Goal: Task Accomplishment & Management: Manage account settings

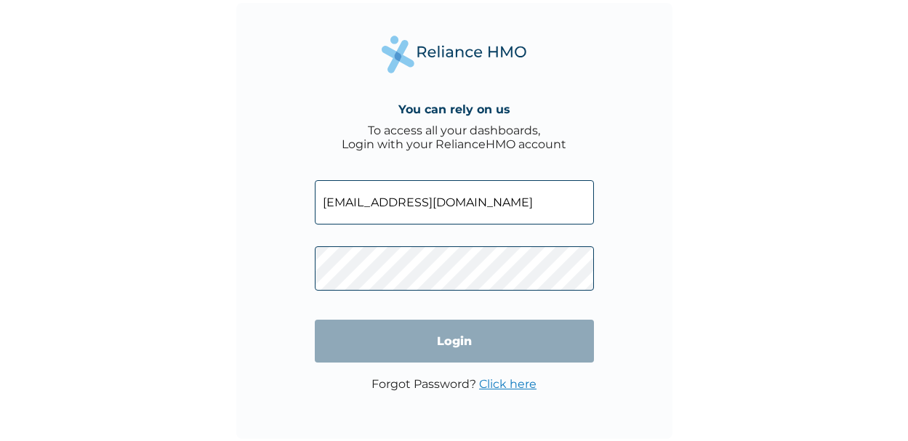
click at [420, 201] on input "[EMAIL_ADDRESS][DOMAIN_NAME]" at bounding box center [454, 202] width 279 height 44
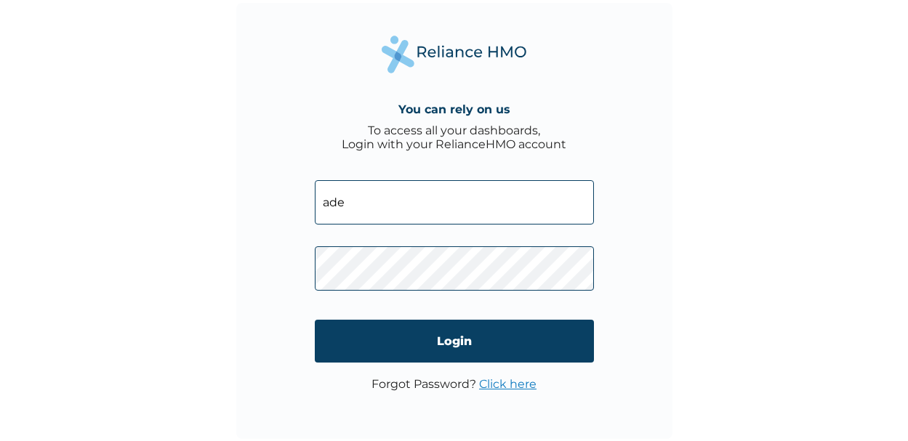
type input "[EMAIL_ADDRESS][DOMAIN_NAME]"
click at [622, 282] on div "You can rely on us To access all your dashboards, Login with your RelianceHMO a…" at bounding box center [454, 221] width 436 height 436
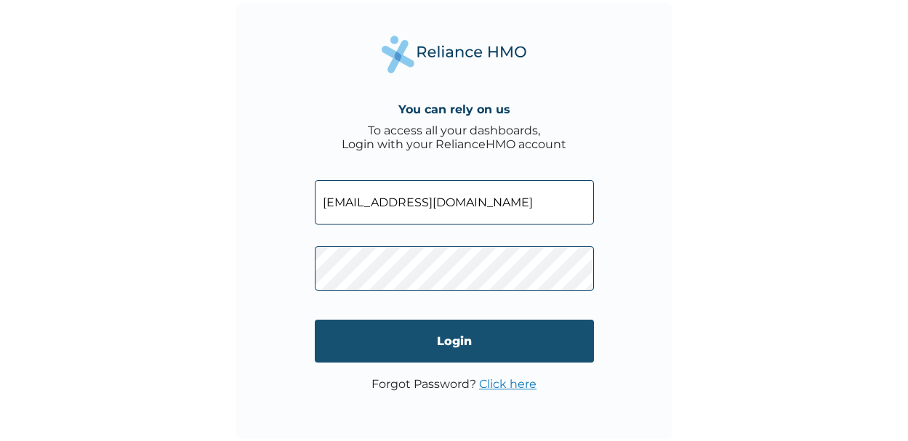
click at [496, 338] on input "Login" at bounding box center [454, 341] width 279 height 43
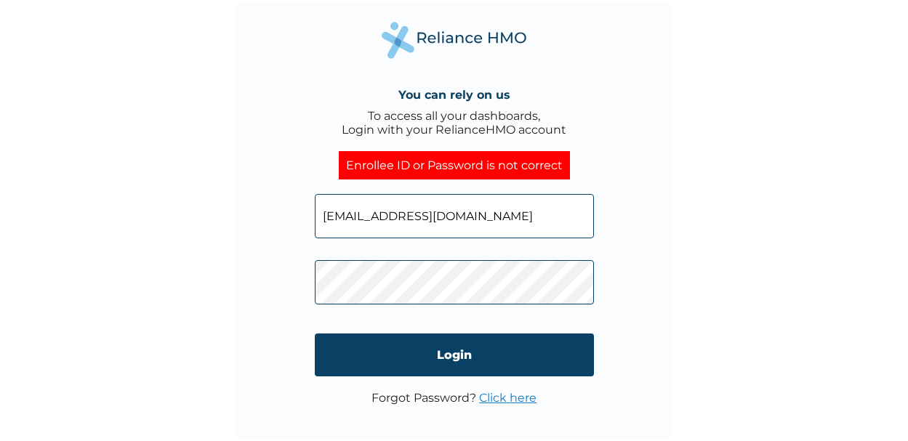
click at [500, 220] on input "[EMAIL_ADDRESS][DOMAIN_NAME]" at bounding box center [454, 216] width 279 height 44
paste input "BOL/10045/A"
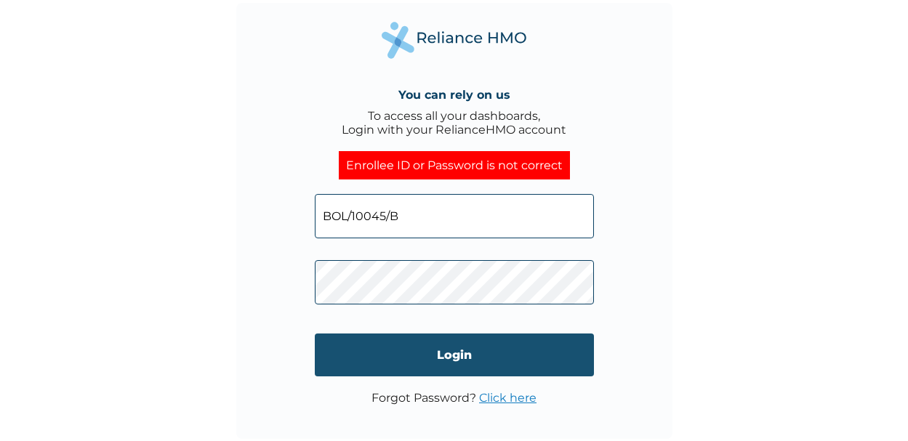
type input "BOL/10045/B"
click at [470, 359] on input "Login" at bounding box center [454, 355] width 279 height 43
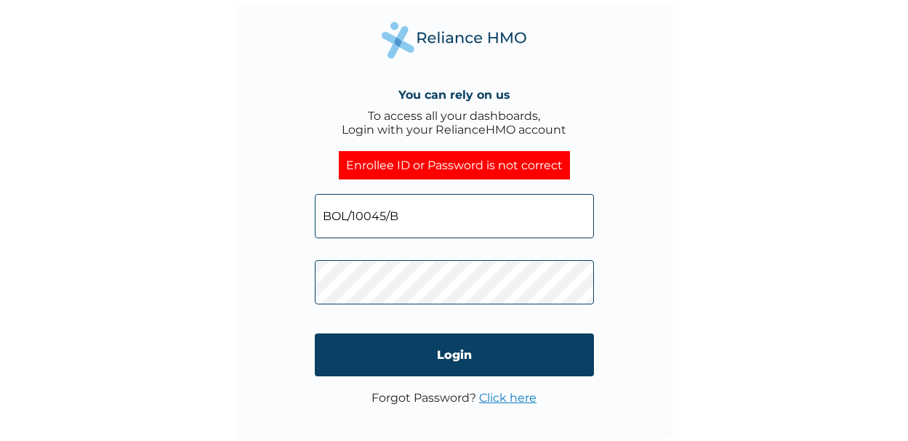
click at [508, 401] on link "Click here" at bounding box center [507, 398] width 57 height 14
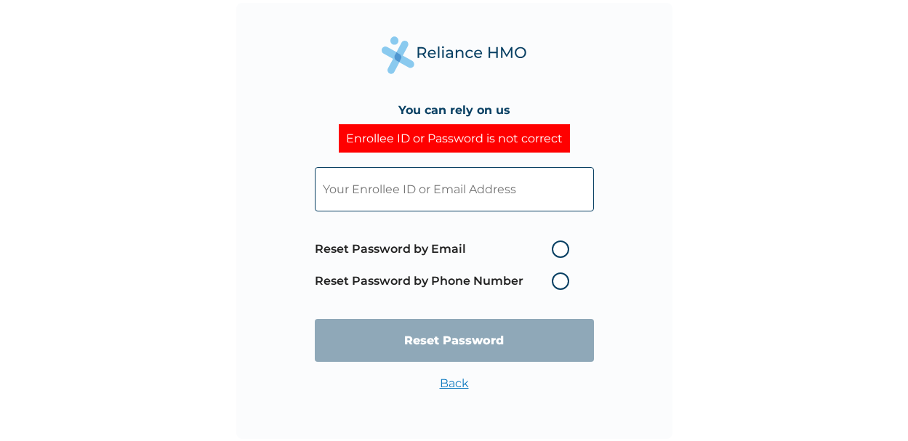
click at [557, 249] on label "Reset Password by Email" at bounding box center [446, 249] width 262 height 17
click at [555, 249] on input "Reset Password by Email" at bounding box center [543, 249] width 23 height 23
radio input "true"
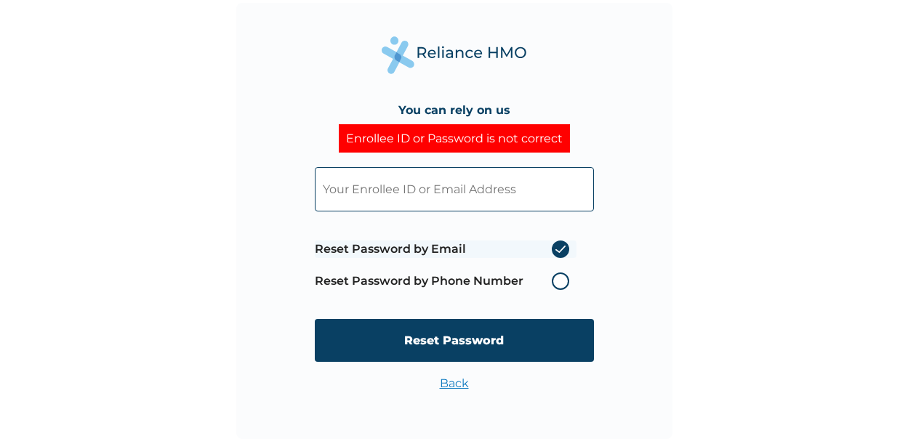
click at [417, 188] on input "text" at bounding box center [454, 189] width 279 height 44
type input "[EMAIL_ADDRESS][DOMAIN_NAME]"
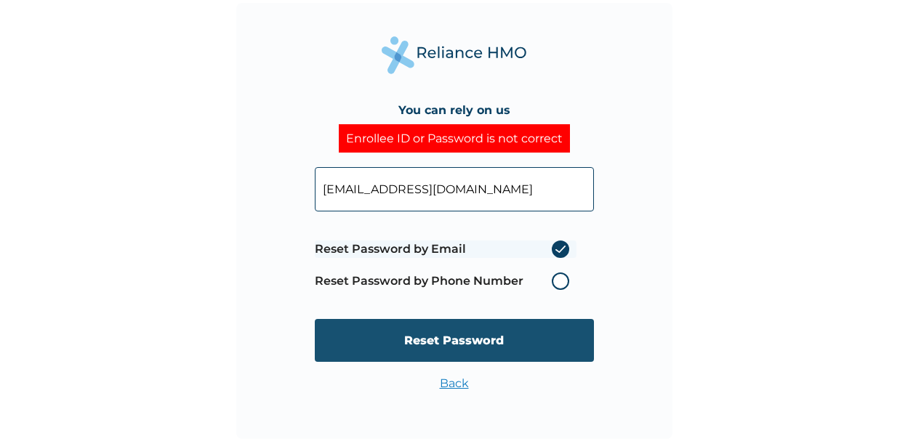
click at [434, 342] on input "Reset Password" at bounding box center [454, 340] width 279 height 43
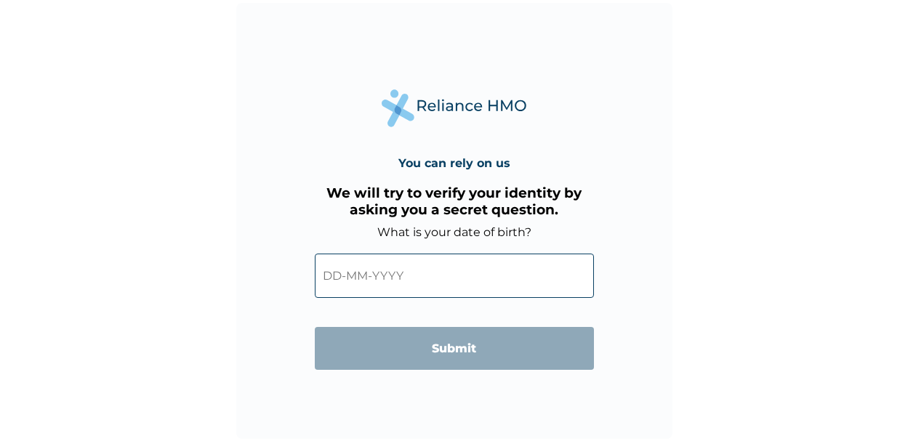
click at [385, 273] on input "text" at bounding box center [454, 276] width 279 height 44
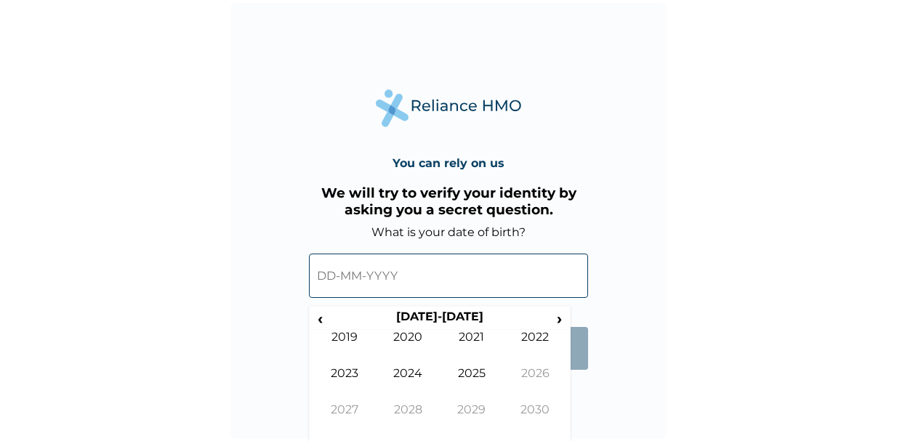
scroll to position [1, 0]
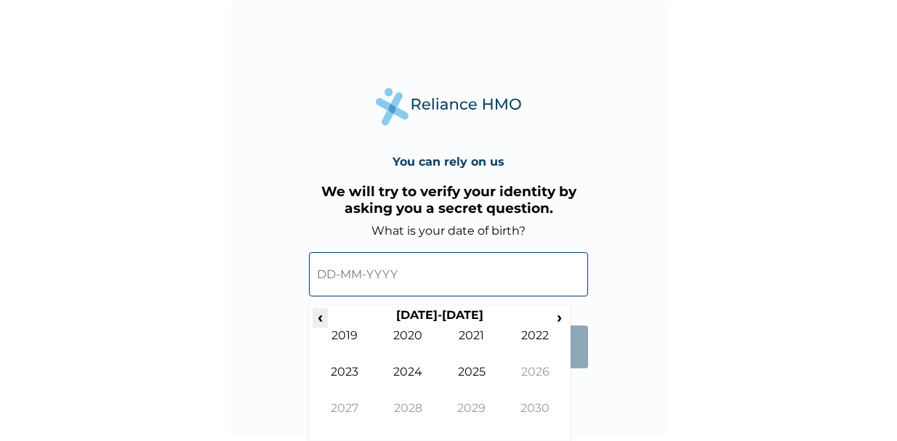
click at [320, 319] on span "‹" at bounding box center [320, 317] width 15 height 18
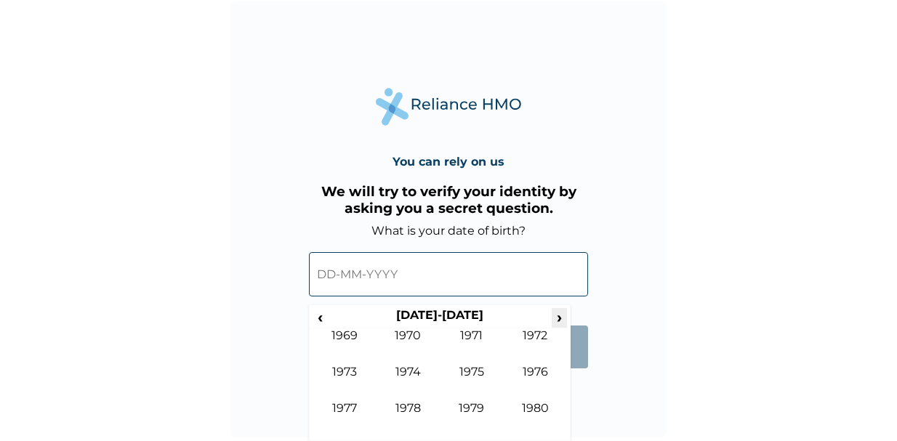
click at [557, 316] on span "›" at bounding box center [560, 317] width 16 height 18
click at [345, 407] on td "1987" at bounding box center [345, 419] width 64 height 36
click at [360, 274] on input "text" at bounding box center [448, 274] width 279 height 44
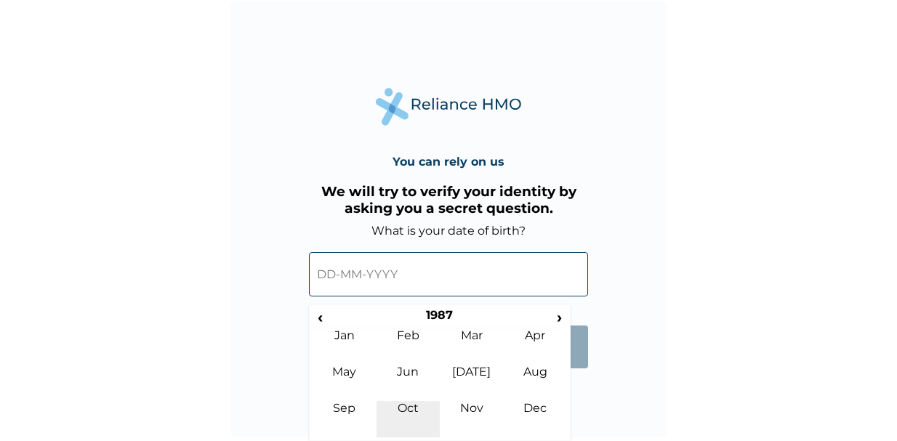
click at [401, 411] on td "Oct" at bounding box center [409, 419] width 64 height 36
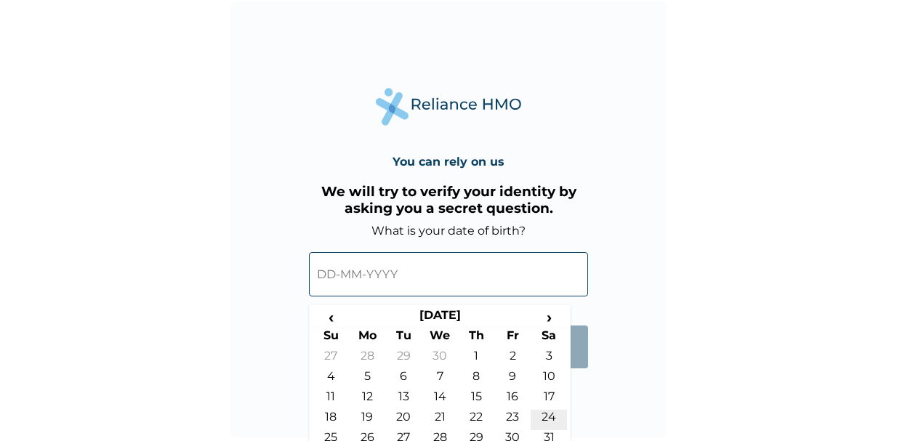
click at [543, 415] on td "24" at bounding box center [549, 420] width 36 height 20
type input "24-10-1987"
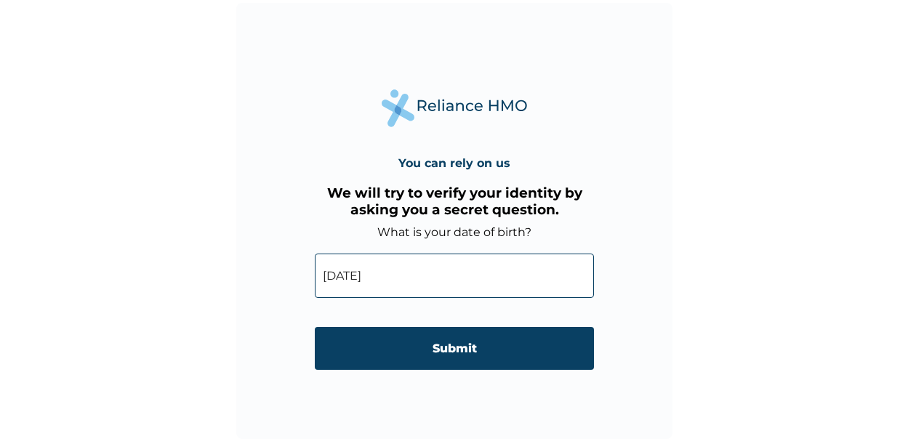
scroll to position [0, 0]
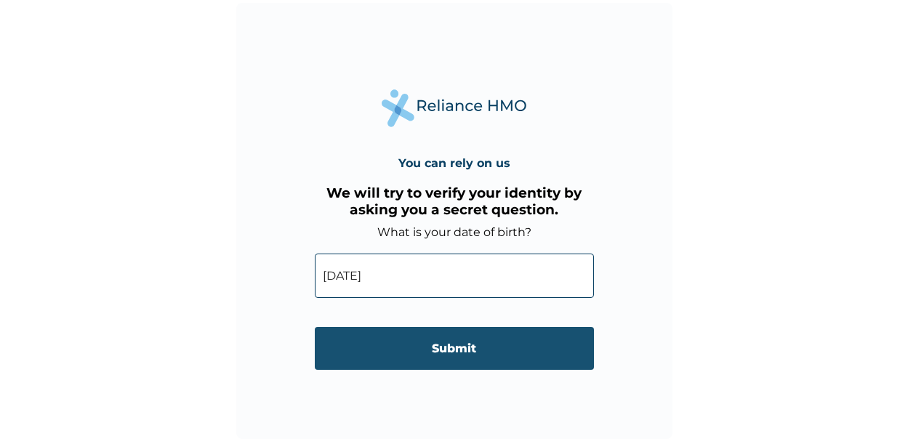
click at [465, 349] on input "Submit" at bounding box center [454, 348] width 279 height 43
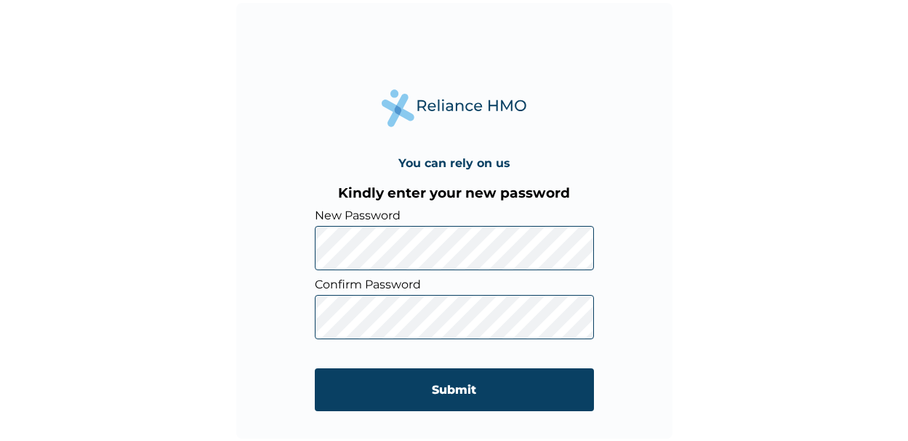
click at [694, 308] on div "You can rely on us Kindly enter your new password New Password Confirm Password…" at bounding box center [454, 220] width 908 height 441
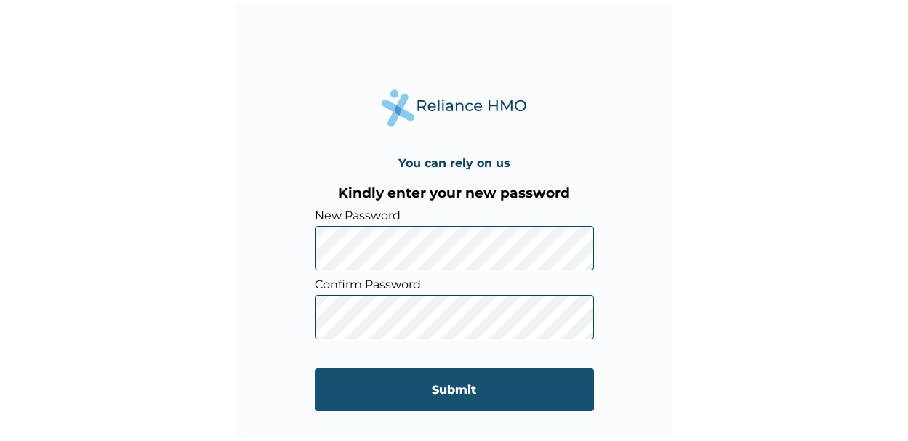
click at [479, 385] on input "Submit" at bounding box center [454, 390] width 279 height 43
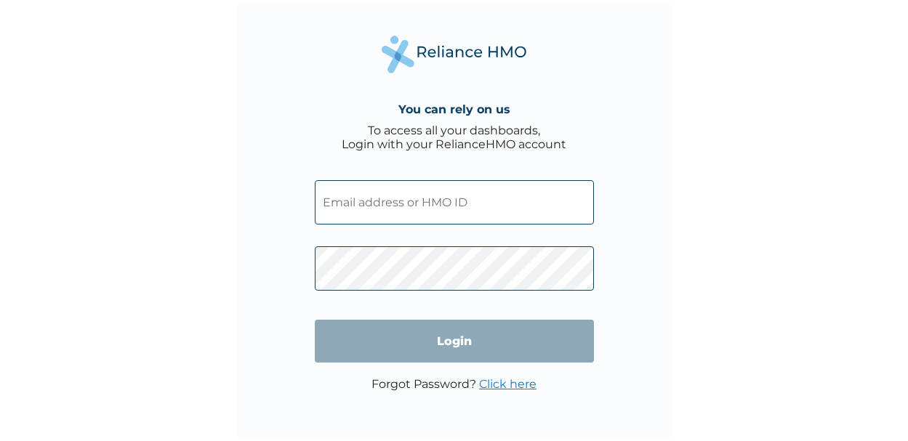
type input "[EMAIL_ADDRESS][DOMAIN_NAME]"
click at [409, 203] on input "[EMAIL_ADDRESS][DOMAIN_NAME]" at bounding box center [454, 202] width 279 height 44
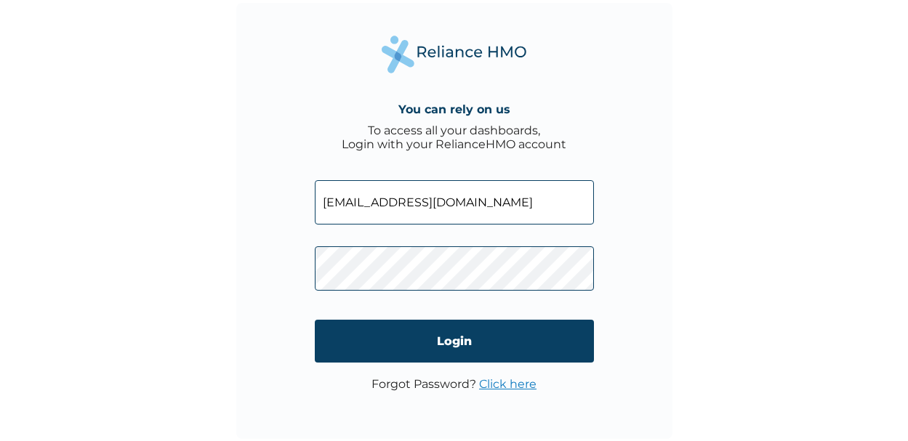
click at [350, 196] on input "[EMAIL_ADDRESS][DOMAIN_NAME]" at bounding box center [454, 202] width 279 height 44
click at [420, 204] on input "[EMAIL_ADDRESS][DOMAIN_NAME]" at bounding box center [454, 202] width 279 height 44
type input "[EMAIL_ADDRESS][DOMAIN_NAME]"
click at [617, 260] on div "You can rely on us To access all your dashboards, Login with your RelianceHMO a…" at bounding box center [454, 221] width 436 height 436
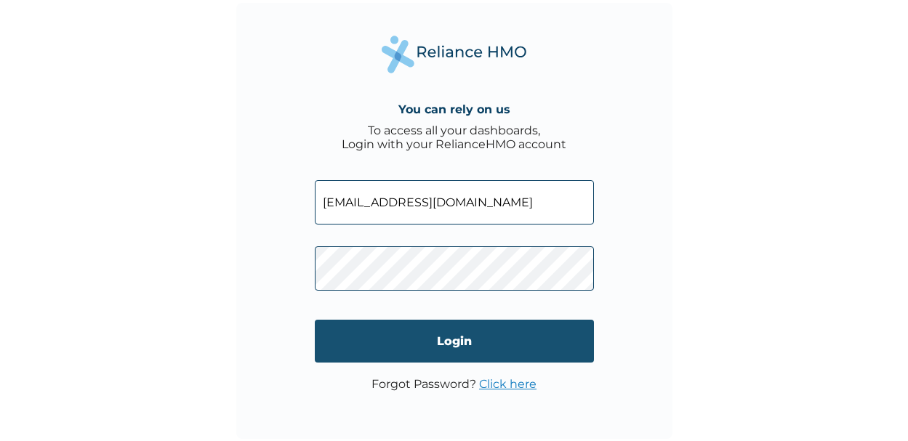
click at [484, 338] on input "Login" at bounding box center [454, 341] width 279 height 43
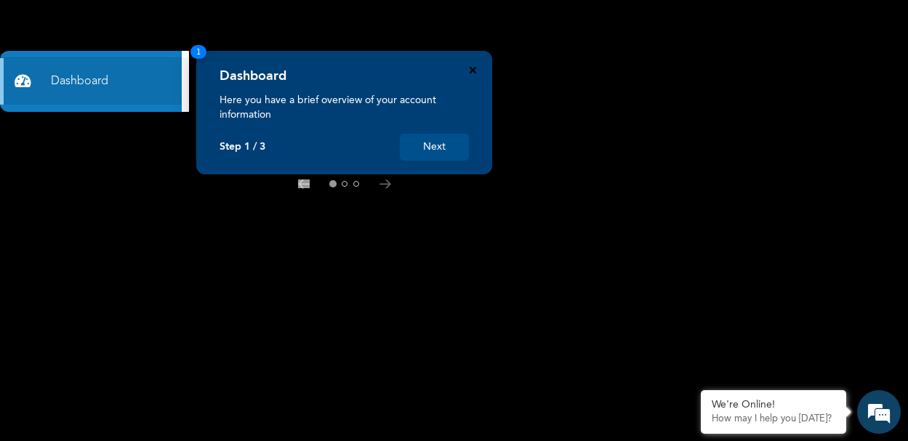
click at [470, 69] on icon "Close" at bounding box center [473, 70] width 7 height 7
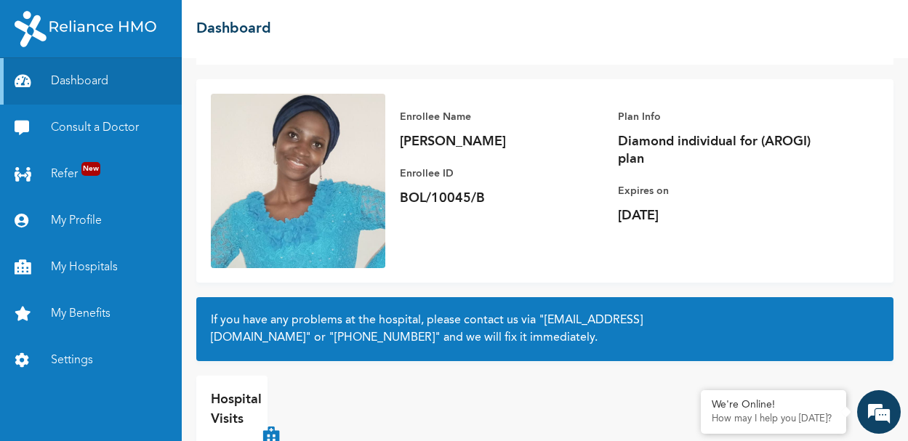
scroll to position [49, 0]
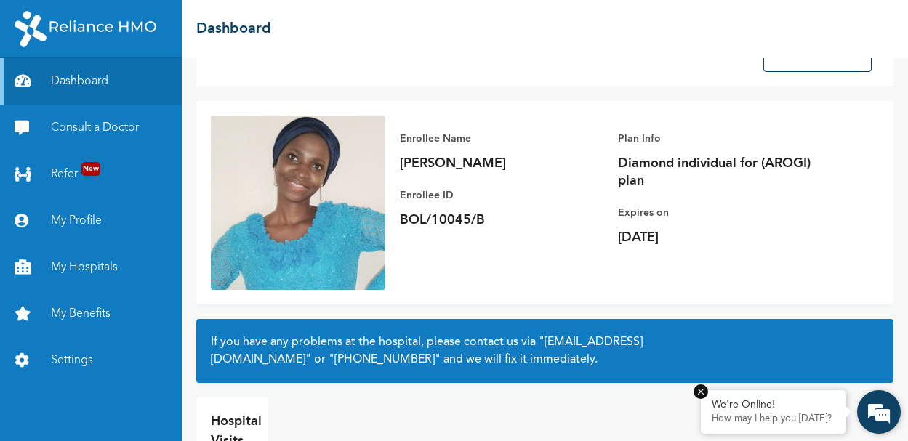
click at [697, 389] on em at bounding box center [701, 392] width 15 height 15
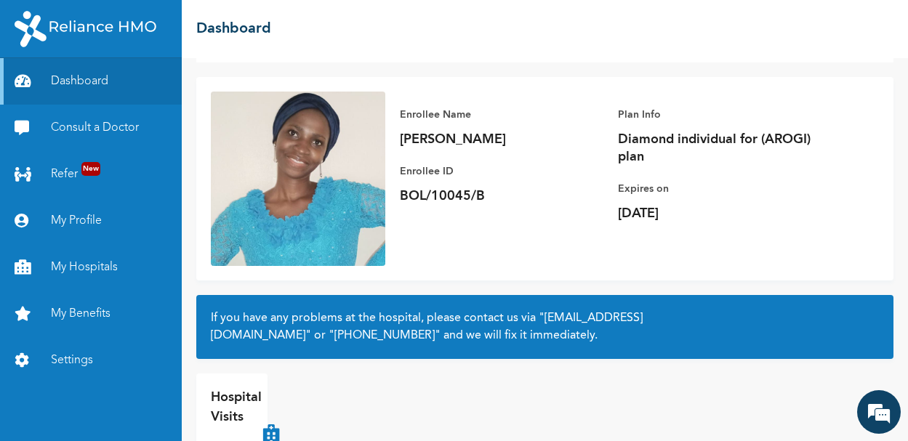
scroll to position [0, 0]
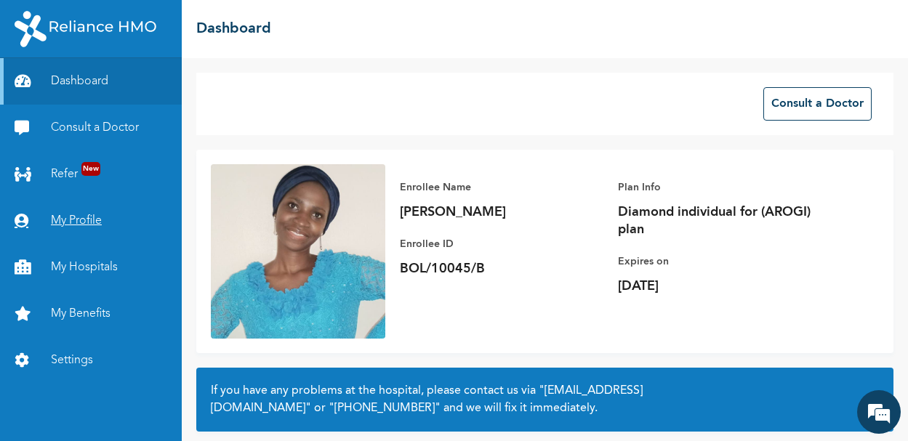
click at [89, 214] on link "My Profile" at bounding box center [91, 221] width 182 height 47
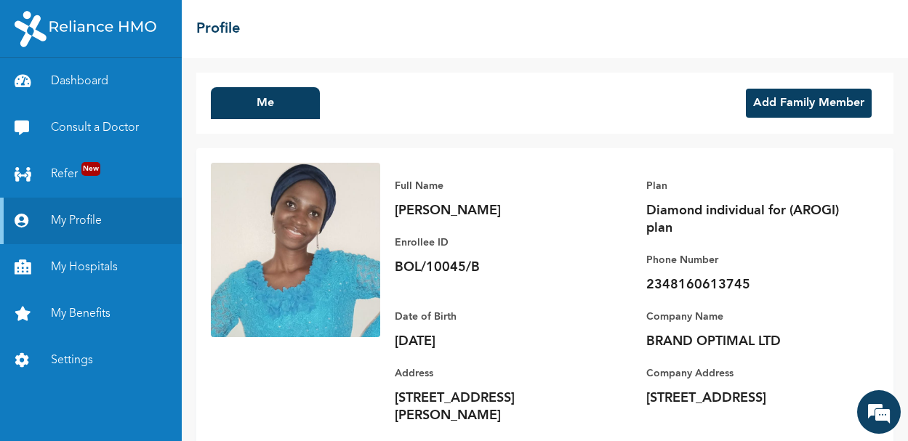
click at [756, 102] on button "Add Family Member" at bounding box center [809, 103] width 126 height 29
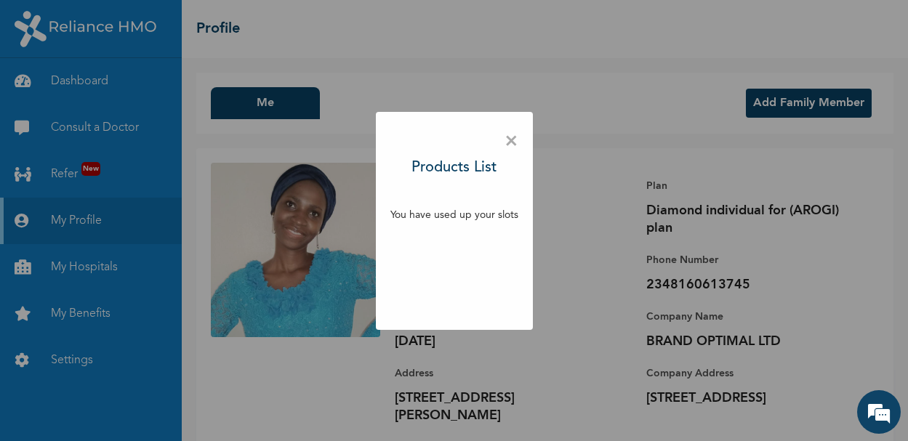
click at [508, 137] on span "×" at bounding box center [512, 142] width 14 height 31
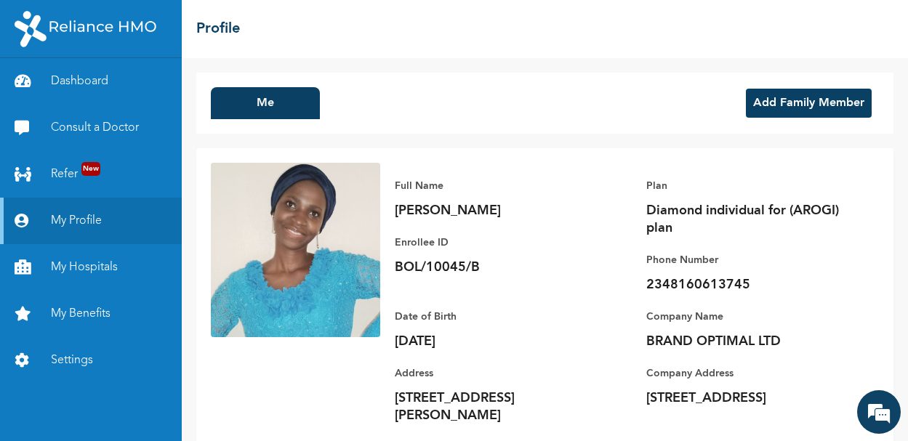
scroll to position [59, 0]
